Goal: Transaction & Acquisition: Subscribe to service/newsletter

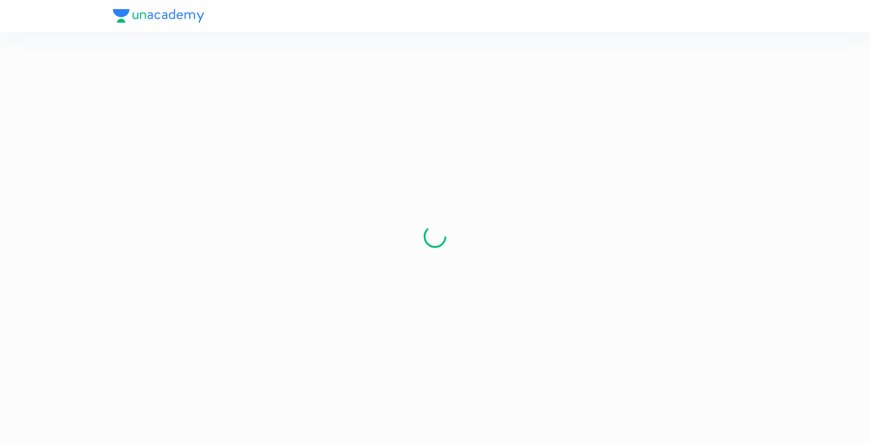
click at [380, 147] on section at bounding box center [435, 236] width 644 height 364
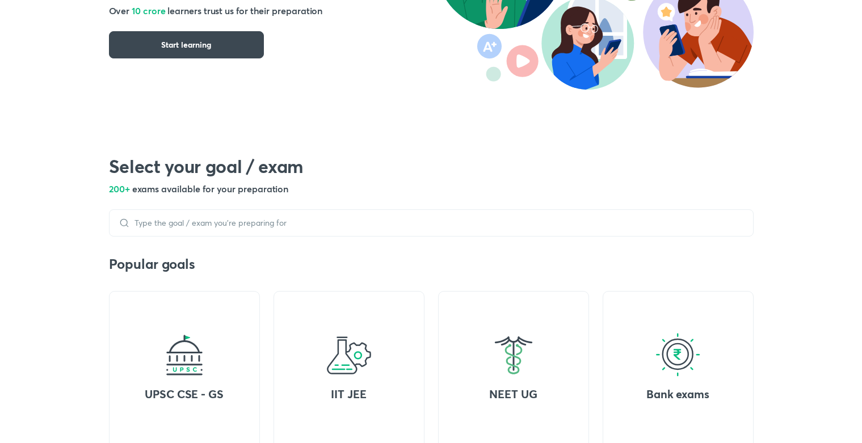
scroll to position [204, 0]
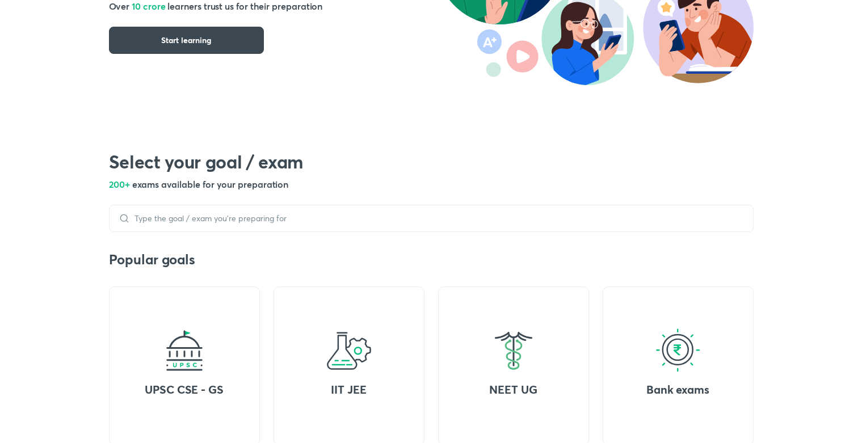
click at [225, 45] on button "Start learning" at bounding box center [186, 40] width 155 height 27
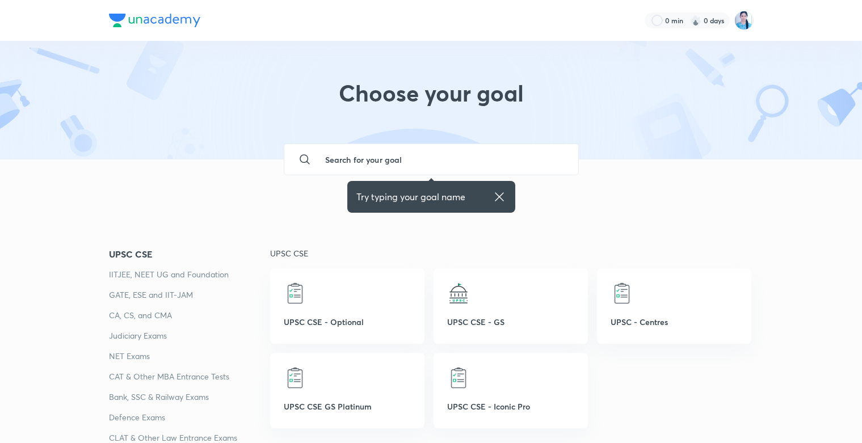
click at [475, 161] on input "text" at bounding box center [442, 159] width 253 height 31
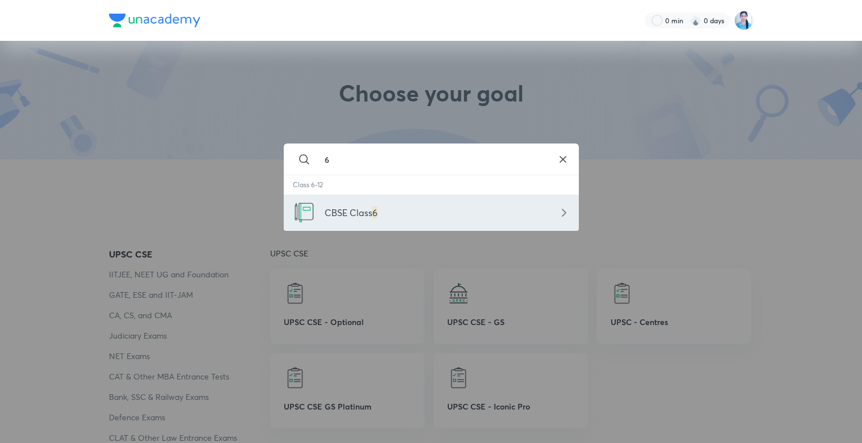
click at [428, 205] on div "CBSE Class 6" at bounding box center [431, 213] width 295 height 36
type input "CBSE Class 6"
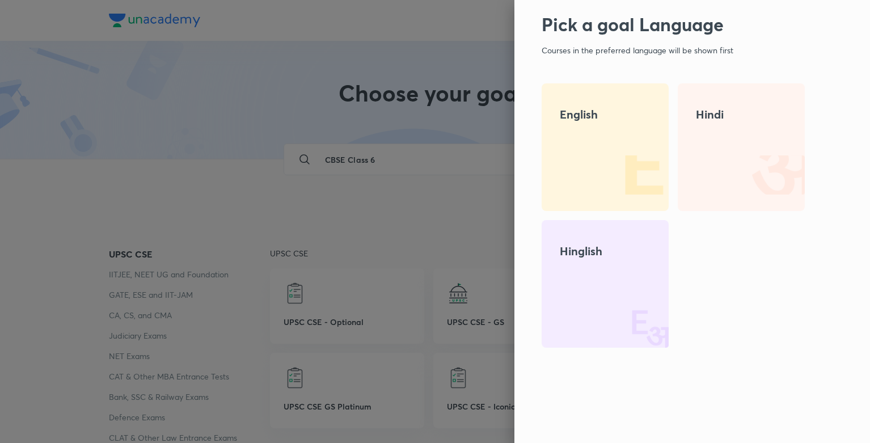
click at [567, 263] on div "Hinglish" at bounding box center [605, 284] width 127 height 128
click at [630, 301] on img at bounding box center [632, 311] width 73 height 73
click at [584, 282] on div "Hinglish" at bounding box center [605, 284] width 127 height 128
click at [609, 248] on h4 "Hinglish" at bounding box center [605, 251] width 91 height 17
click at [603, 263] on div "Hinglish" at bounding box center [605, 284] width 127 height 128
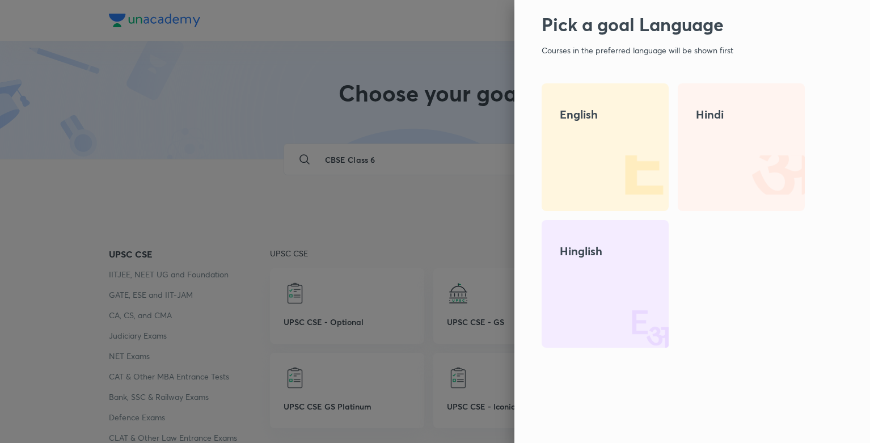
click at [613, 158] on img at bounding box center [632, 174] width 73 height 73
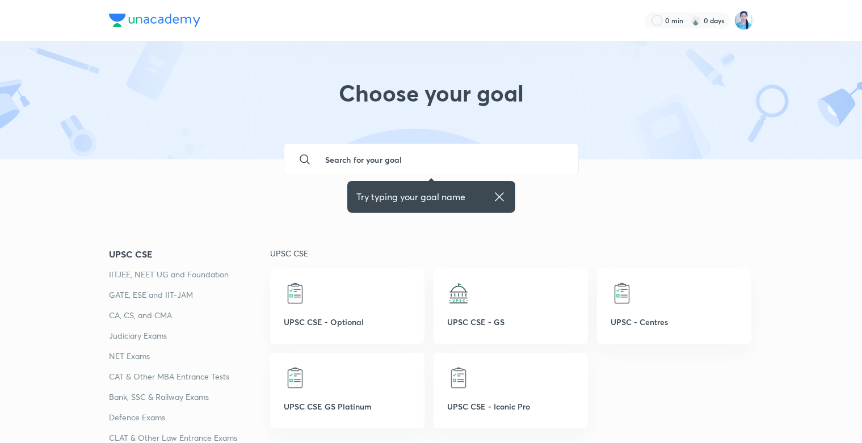
click at [416, 167] on input "text" at bounding box center [442, 159] width 253 height 31
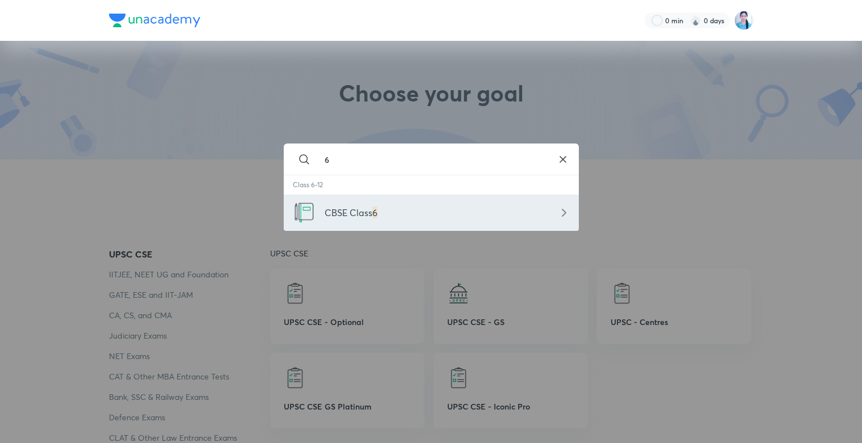
click at [343, 221] on div "CBSE Class 6" at bounding box center [431, 213] width 295 height 36
type input "CBSE Class 6"
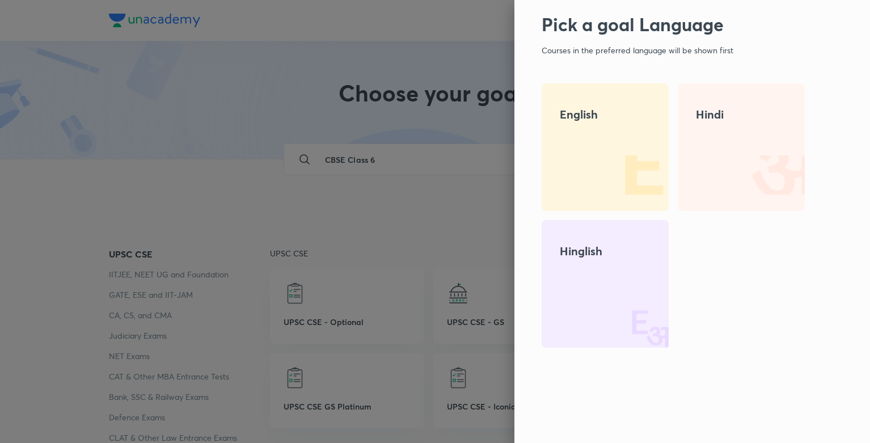
click at [620, 261] on div "Hinglish" at bounding box center [605, 284] width 127 height 128
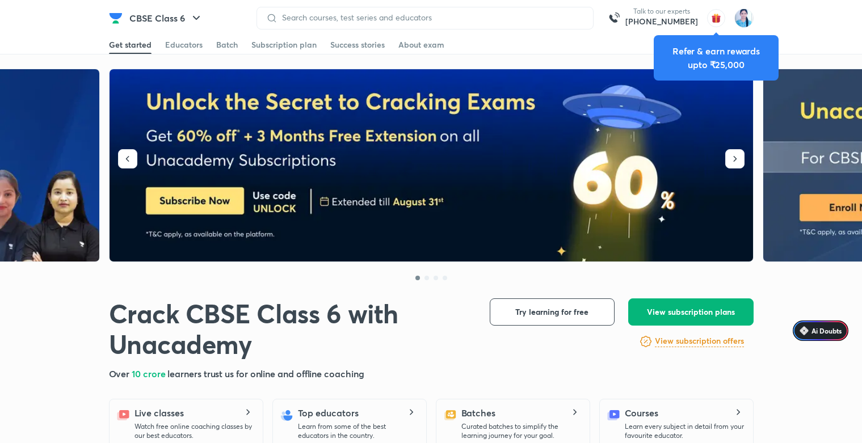
click at [682, 307] on span "View subscription plans" at bounding box center [691, 311] width 88 height 11
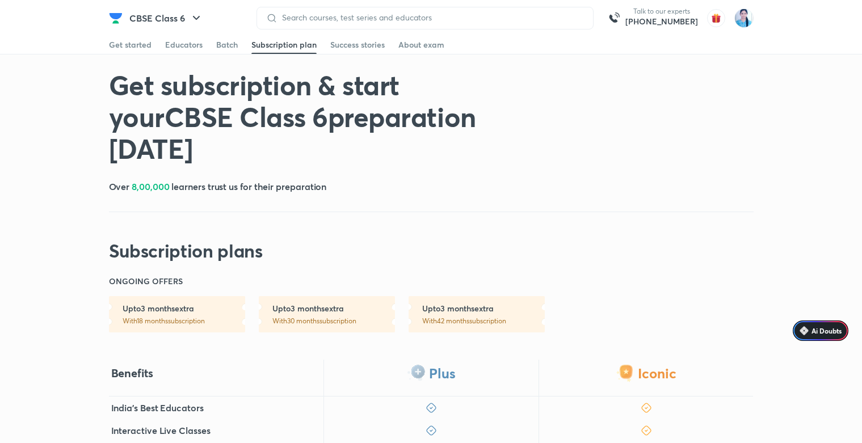
scroll to position [306, 0]
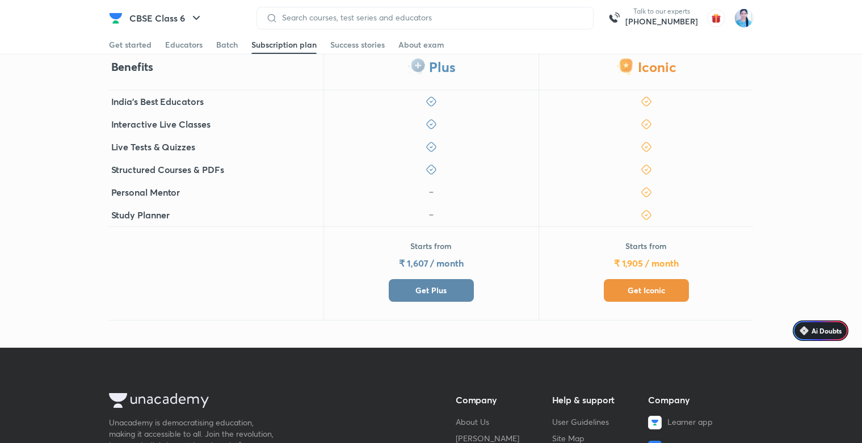
click at [635, 295] on span "Get Iconic" at bounding box center [645, 290] width 37 height 11
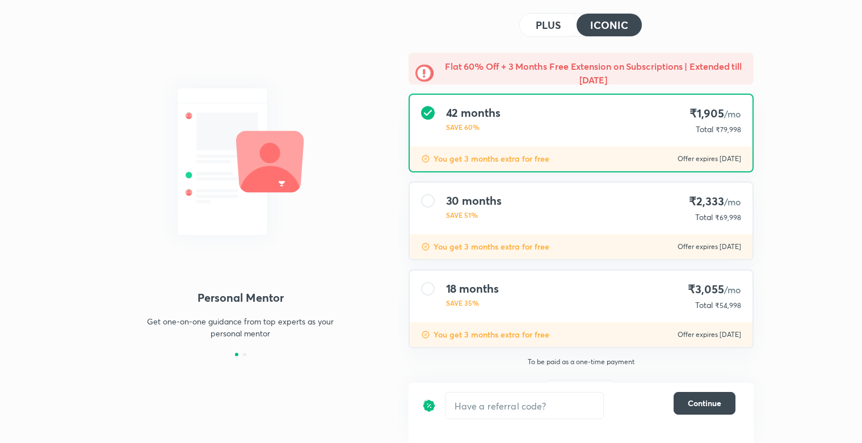
scroll to position [90, 0]
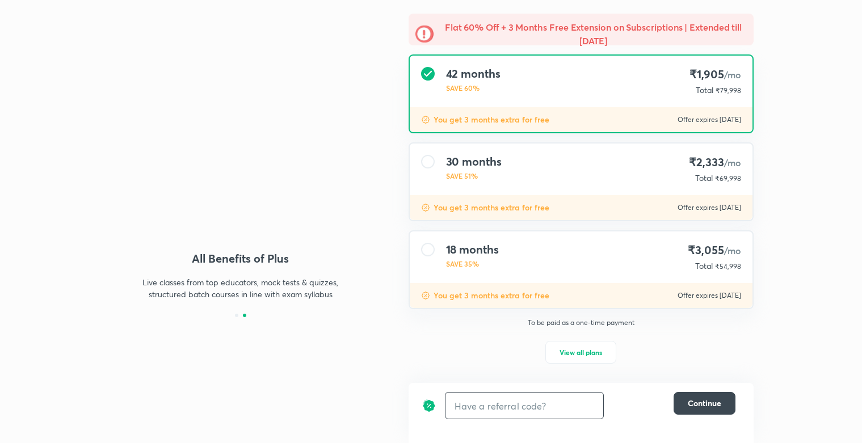
click at [510, 409] on input "text" at bounding box center [524, 405] width 158 height 27
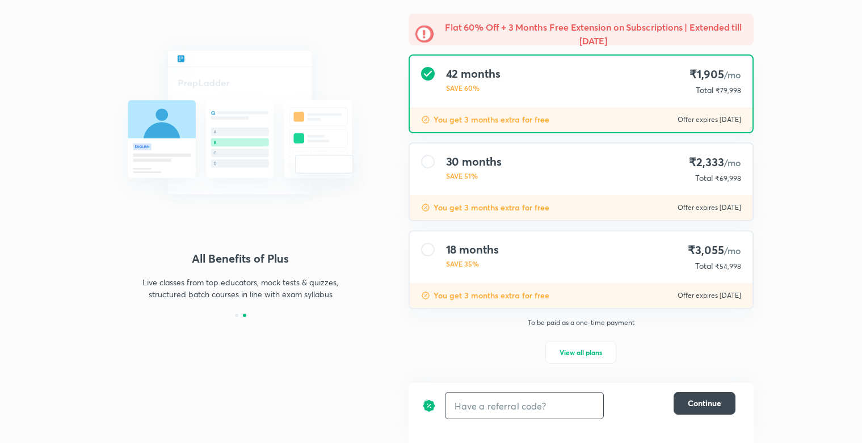
paste input "SCHLRW6QXKX"
type input "SCHLRW6QXKX"
click at [589, 403] on h6 "Apply" at bounding box center [582, 406] width 23 height 12
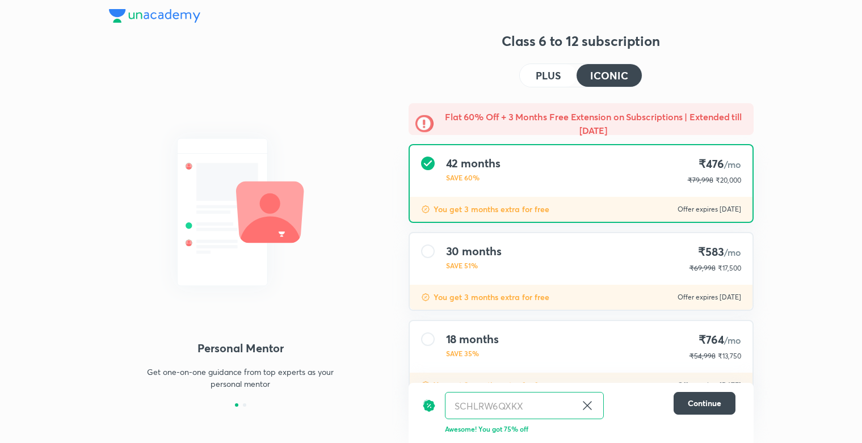
scroll to position [90, 0]
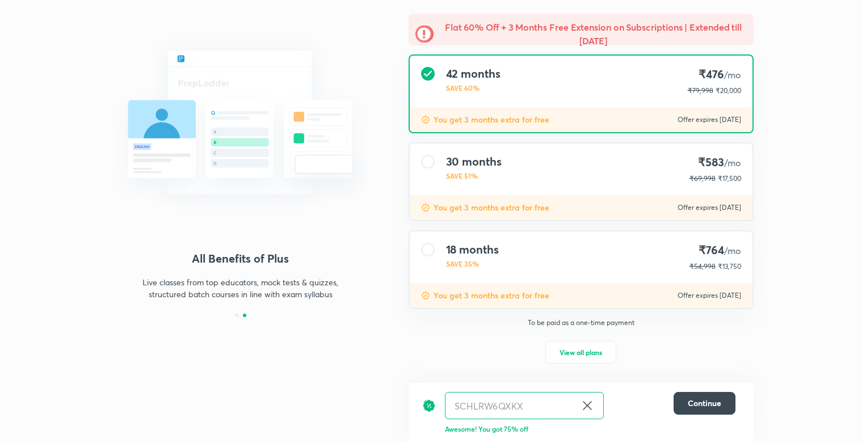
click at [826, 271] on div "Personal Mentor Get one-on-one guidance from top experts as your personal mento…" at bounding box center [431, 176] width 862 height 533
